Goal: Complete application form

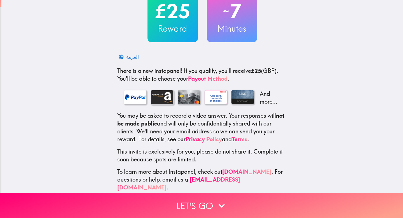
scroll to position [48, 0]
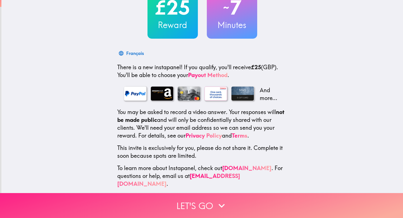
click at [190, 199] on button "Let's go" at bounding box center [201, 205] width 403 height 25
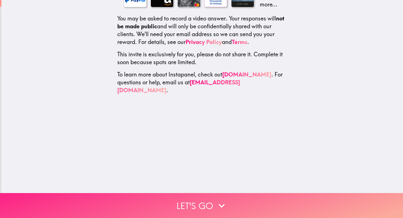
scroll to position [0, 0]
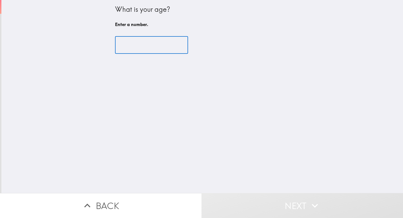
click at [130, 45] on input "number" at bounding box center [151, 44] width 73 height 17
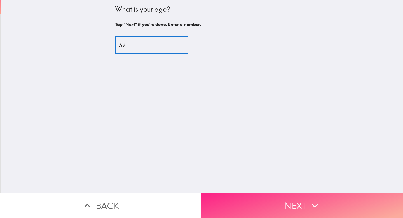
type input "52"
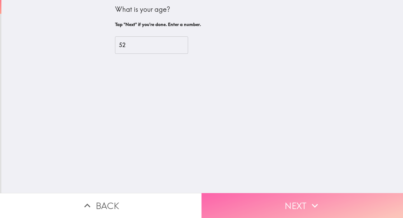
click at [306, 199] on button "Next" at bounding box center [303, 205] width 202 height 25
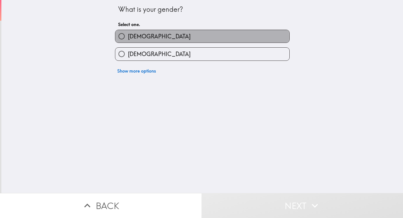
click at [170, 37] on label "[DEMOGRAPHIC_DATA]" at bounding box center [202, 36] width 174 height 13
click at [128, 37] on input "[DEMOGRAPHIC_DATA]" at bounding box center [121, 36] width 13 height 13
radio input "true"
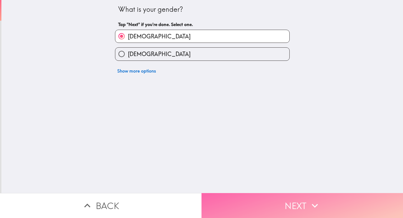
click at [278, 203] on button "Next" at bounding box center [303, 205] width 202 height 25
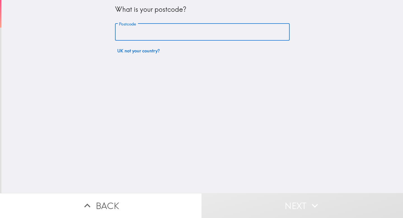
click at [172, 30] on input "Postcode" at bounding box center [202, 32] width 175 height 17
type input "PO4 9BE"
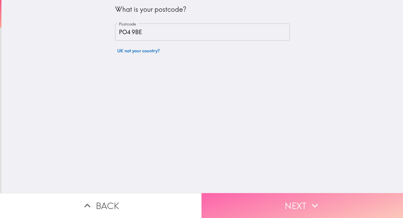
click at [268, 199] on button "Next" at bounding box center [303, 205] width 202 height 25
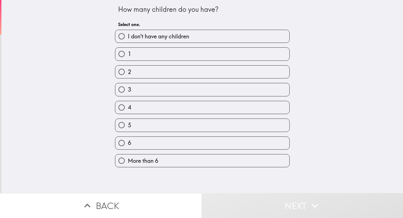
drag, startPoint x: 188, startPoint y: 71, endPoint x: 167, endPoint y: 34, distance: 42.4
click at [167, 34] on div "I don't have any children 1 2 3 4 5 6 More than 6" at bounding box center [200, 96] width 179 height 142
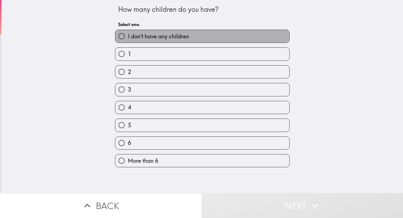
click at [167, 34] on span "I don't have any children" at bounding box center [158, 36] width 61 height 8
click at [128, 34] on input "I don't have any children" at bounding box center [121, 36] width 13 height 13
radio input "true"
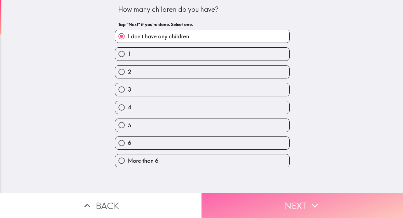
click at [273, 200] on button "Next" at bounding box center [303, 205] width 202 height 25
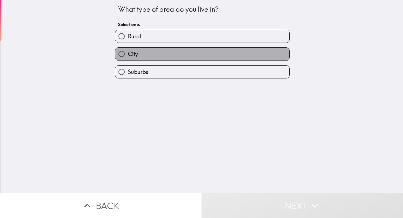
click at [174, 55] on label "City" at bounding box center [202, 54] width 174 height 13
click at [128, 55] on input "City" at bounding box center [121, 54] width 13 height 13
radio input "true"
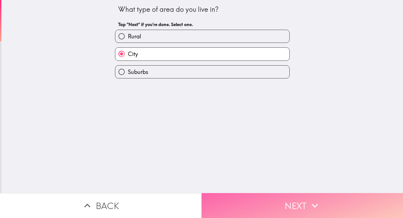
click at [263, 198] on button "Next" at bounding box center [303, 205] width 202 height 25
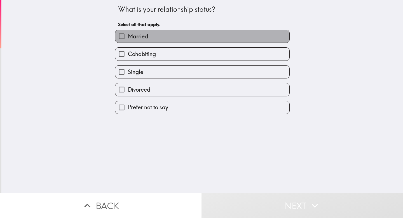
click at [169, 33] on label "Married" at bounding box center [202, 36] width 174 height 13
click at [128, 33] on input "Married" at bounding box center [121, 36] width 13 height 13
checkbox input "true"
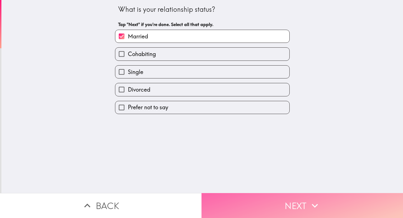
click at [279, 212] on button "Next" at bounding box center [303, 205] width 202 height 25
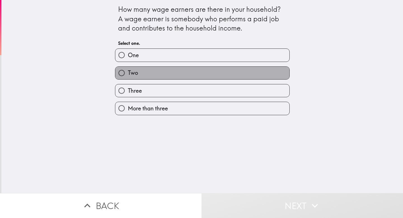
click at [179, 76] on label "Two" at bounding box center [202, 73] width 174 height 13
click at [128, 76] on input "Two" at bounding box center [121, 73] width 13 height 13
radio input "true"
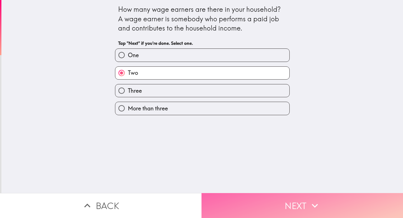
click at [286, 209] on button "Next" at bounding box center [303, 205] width 202 height 25
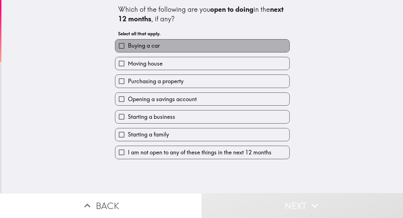
click at [175, 44] on label "Buying a car" at bounding box center [202, 45] width 174 height 13
click at [128, 44] on input "Buying a car" at bounding box center [121, 45] width 13 height 13
checkbox input "true"
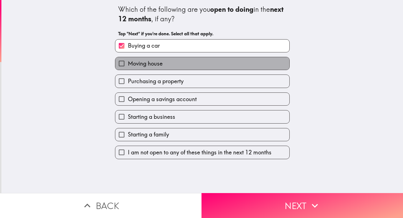
click at [178, 63] on label "Moving house" at bounding box center [202, 63] width 174 height 13
click at [128, 63] on input "Moving house" at bounding box center [121, 63] width 13 height 13
checkbox input "true"
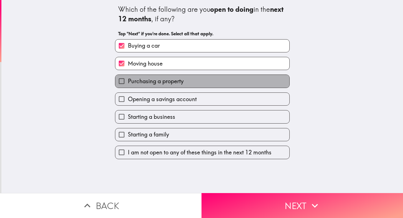
click at [178, 80] on span "Purchasing a property" at bounding box center [156, 81] width 56 height 8
click at [128, 80] on input "Purchasing a property" at bounding box center [121, 81] width 13 height 13
checkbox input "true"
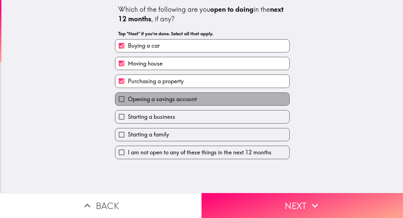
click at [177, 101] on span "Opening a savings account" at bounding box center [162, 99] width 69 height 8
click at [128, 101] on input "Opening a savings account" at bounding box center [121, 99] width 13 height 13
checkbox input "true"
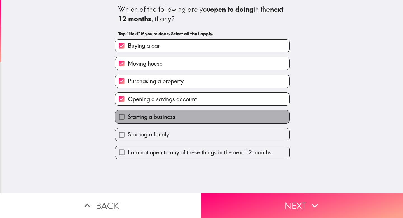
click at [175, 117] on label "Starting a business" at bounding box center [202, 116] width 174 height 13
click at [128, 117] on input "Starting a business" at bounding box center [121, 116] width 13 height 13
checkbox input "true"
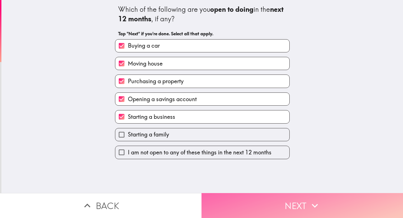
click at [273, 197] on button "Next" at bounding box center [303, 205] width 202 height 25
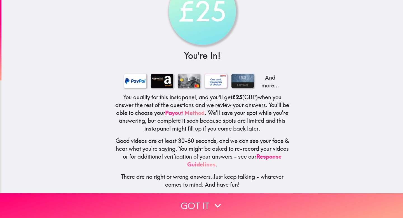
scroll to position [36, 0]
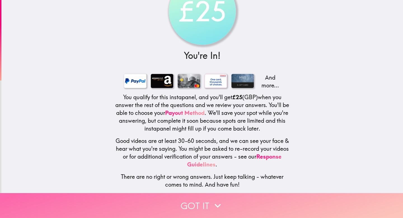
click at [204, 199] on button "Got it" at bounding box center [201, 205] width 403 height 25
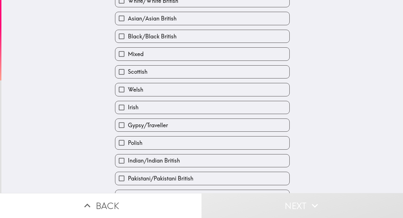
scroll to position [0, 0]
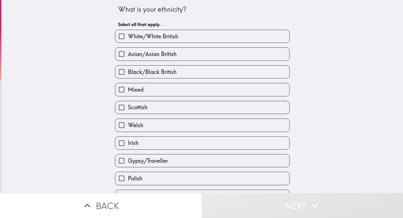
click at [162, 34] on span "White/White British" at bounding box center [153, 36] width 50 height 8
click at [128, 34] on input "White/White British" at bounding box center [121, 36] width 13 height 13
checkbox input "true"
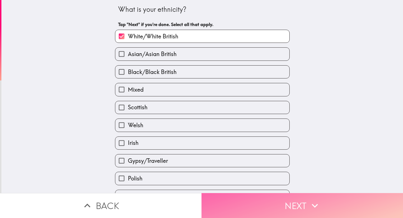
click at [284, 203] on button "Next" at bounding box center [303, 205] width 202 height 25
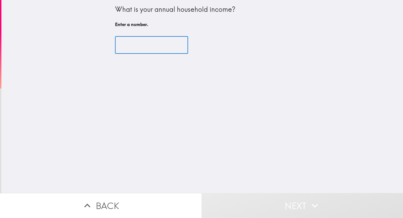
click at [156, 48] on input "number" at bounding box center [151, 44] width 73 height 17
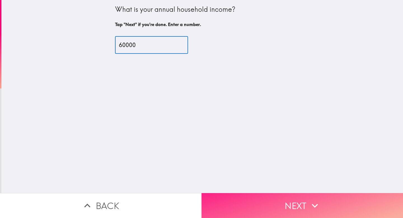
type input "60000"
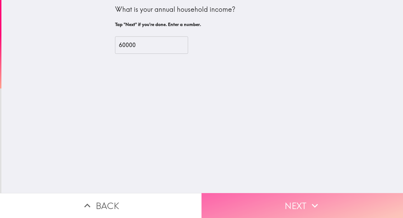
click at [263, 200] on button "Next" at bounding box center [303, 205] width 202 height 25
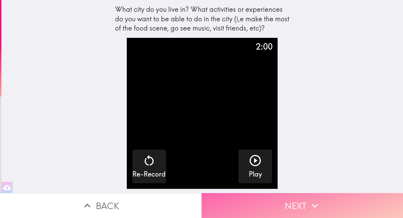
click at [292, 201] on button "Next" at bounding box center [303, 205] width 202 height 25
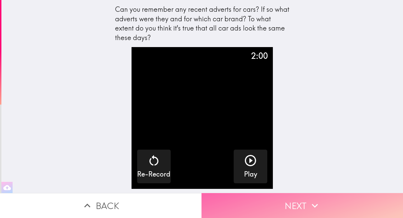
click at [292, 201] on button "Next" at bounding box center [303, 205] width 202 height 25
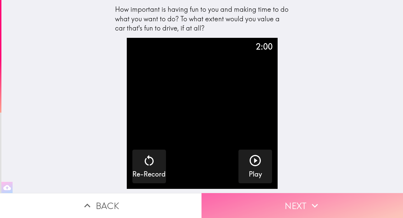
click at [292, 206] on button "Next" at bounding box center [303, 205] width 202 height 25
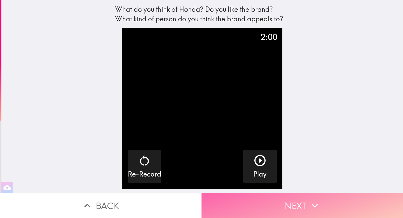
click at [295, 203] on button "Next" at bounding box center [303, 205] width 202 height 25
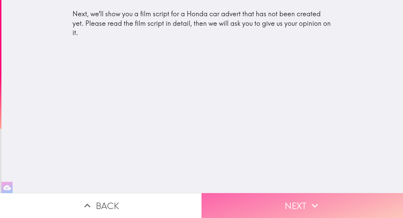
click at [292, 201] on button "Next" at bounding box center [303, 205] width 202 height 25
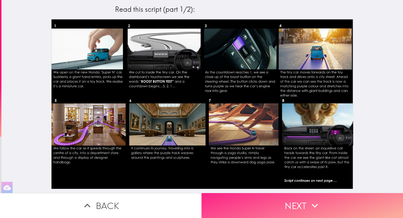
click at [299, 201] on button "Next" at bounding box center [303, 205] width 202 height 25
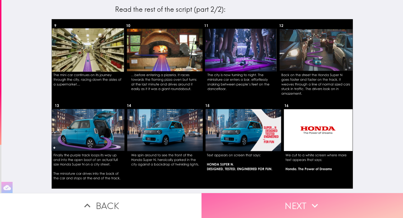
click at [273, 201] on button "Next" at bounding box center [303, 205] width 202 height 25
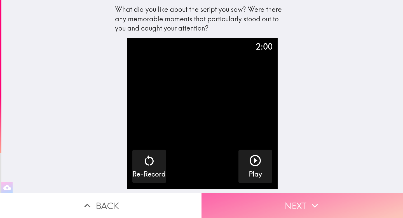
click at [295, 205] on button "Next" at bounding box center [303, 205] width 202 height 25
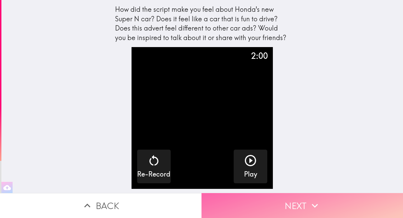
click at [298, 203] on button "Next" at bounding box center [303, 205] width 202 height 25
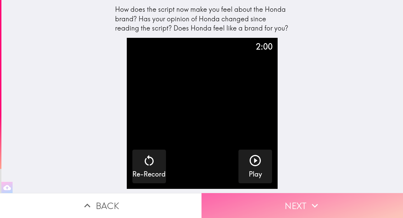
click at [301, 205] on button "Next" at bounding box center [303, 205] width 202 height 25
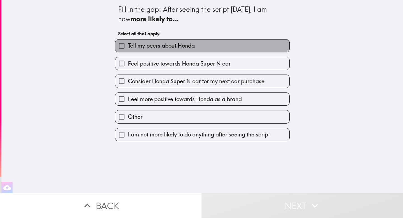
click at [163, 48] on span "Tell my peers about Honda" at bounding box center [161, 46] width 67 height 8
click at [128, 48] on input "Tell my peers about Honda" at bounding box center [121, 45] width 13 height 13
checkbox input "true"
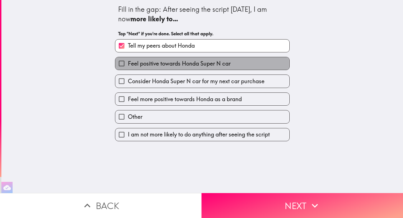
click at [159, 62] on span "Feel positive towards Honda Super N car" at bounding box center [179, 64] width 103 height 8
click at [128, 62] on input "Feel positive towards Honda Super N car" at bounding box center [121, 63] width 13 height 13
checkbox input "true"
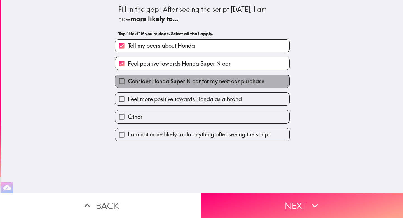
click at [153, 79] on span "Consider Honda Super N car for my next car purchase" at bounding box center [196, 81] width 137 height 8
click at [128, 79] on input "Consider Honda Super N car for my next car purchase" at bounding box center [121, 81] width 13 height 13
checkbox input "true"
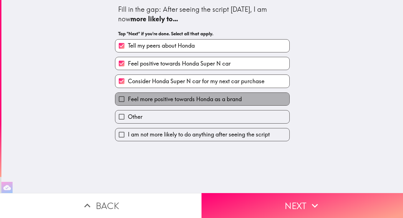
click at [146, 98] on span "Feel more positive towards Honda as a brand" at bounding box center [185, 99] width 114 height 8
click at [128, 98] on input "Feel more positive towards Honda as a brand" at bounding box center [121, 99] width 13 height 13
checkbox input "true"
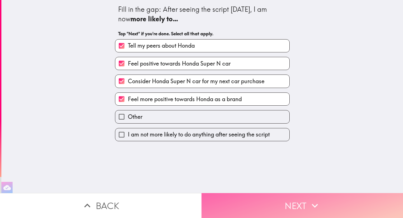
click at [288, 201] on button "Next" at bounding box center [303, 205] width 202 height 25
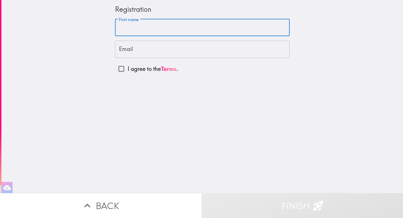
click at [162, 32] on input "First name" at bounding box center [202, 27] width 175 height 17
type input "Mark"
type input "[EMAIL_ADDRESS][DOMAIN_NAME]"
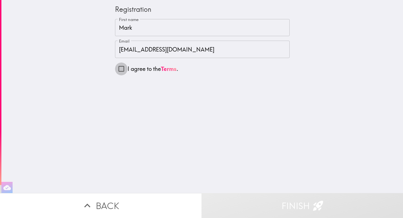
click at [118, 69] on input "I agree to the Terms ." at bounding box center [121, 68] width 13 height 13
checkbox input "true"
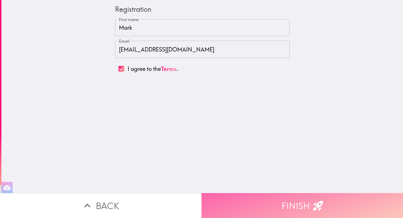
click at [285, 200] on button "Finish" at bounding box center [303, 205] width 202 height 25
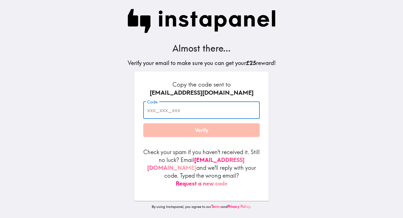
click at [175, 113] on input "Code" at bounding box center [201, 109] width 116 height 17
paste input "7YR_ptR_MN2"
type input "7YR_ptR_MN2"
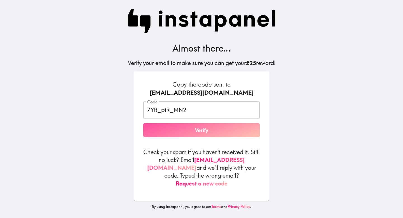
click at [197, 132] on button "Verify" at bounding box center [201, 130] width 116 height 14
